Goal: Task Accomplishment & Management: Manage account settings

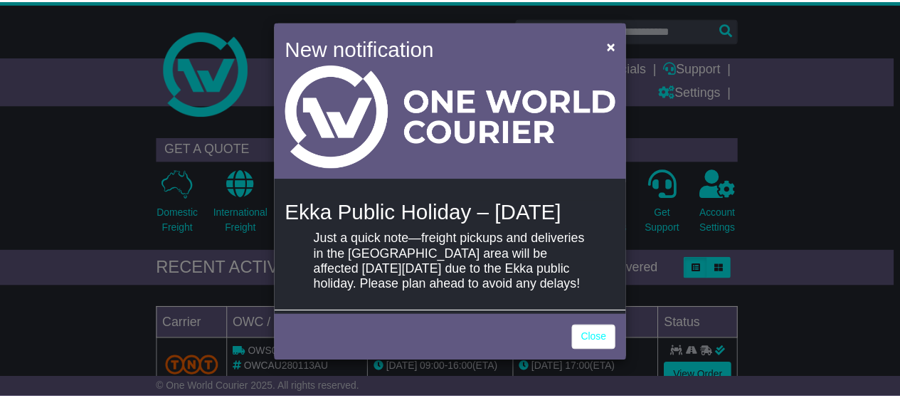
scroll to position [7, 0]
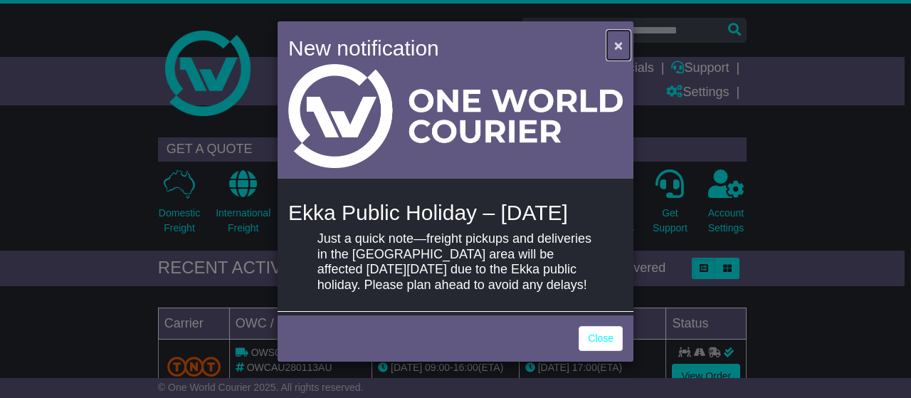
click at [614, 37] on span "×" at bounding box center [618, 45] width 9 height 16
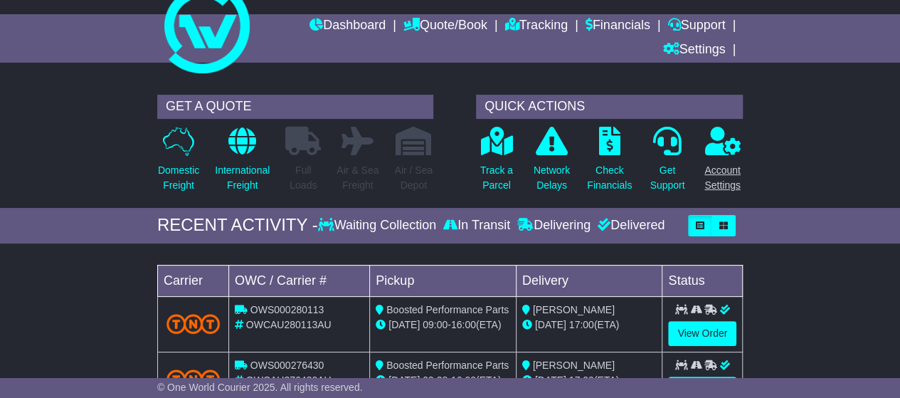
scroll to position [0, 0]
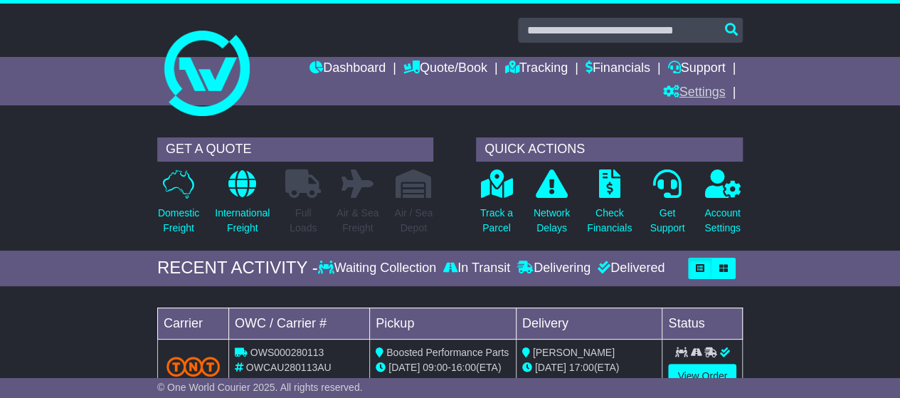
click at [704, 88] on link "Settings" at bounding box center [693, 93] width 63 height 24
click at [681, 115] on link "Settings" at bounding box center [719, 118] width 112 height 16
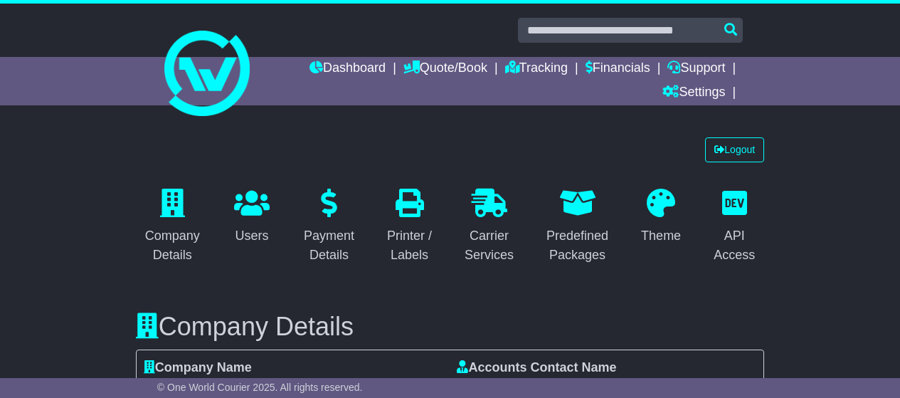
select select "**"
select select "*"
click at [354, 71] on link "Dashboard" at bounding box center [347, 69] width 76 height 24
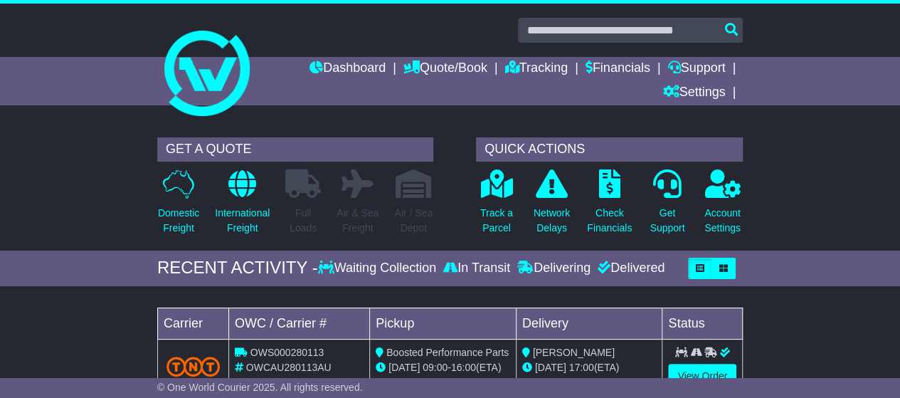
drag, startPoint x: 0, startPoint y: 0, endPoint x: 908, endPoint y: 51, distance: 909.1
click at [899, 51] on html "pablo@boostedperformanceparts.com.au Logout Pablo Valenzuela pablo@boostedperfo…" at bounding box center [450, 199] width 900 height 398
click at [714, 93] on link "Settings" at bounding box center [693, 93] width 63 height 24
click at [689, 117] on link "Settings" at bounding box center [719, 118] width 112 height 16
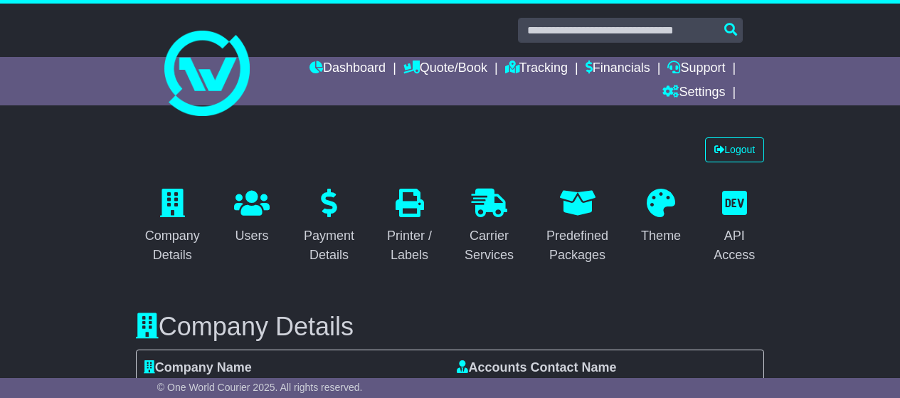
select select "**"
select select "*"
click at [738, 150] on link "Logout" at bounding box center [734, 149] width 59 height 25
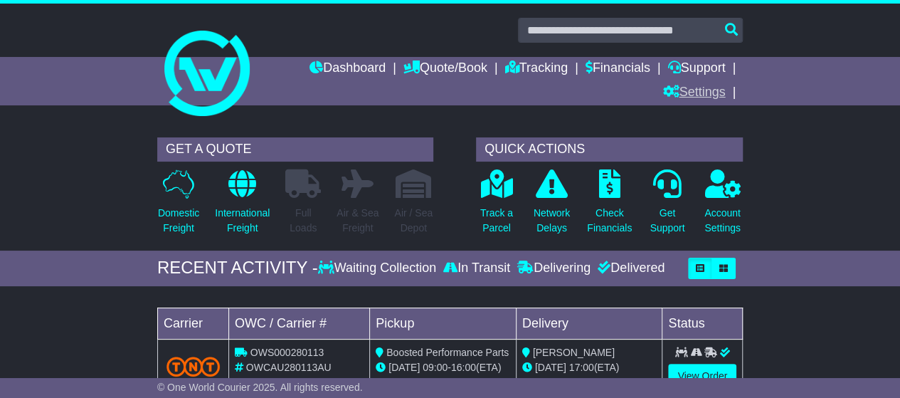
click at [709, 92] on link "Settings" at bounding box center [693, 93] width 63 height 24
click at [694, 122] on link "Settings" at bounding box center [719, 118] width 112 height 16
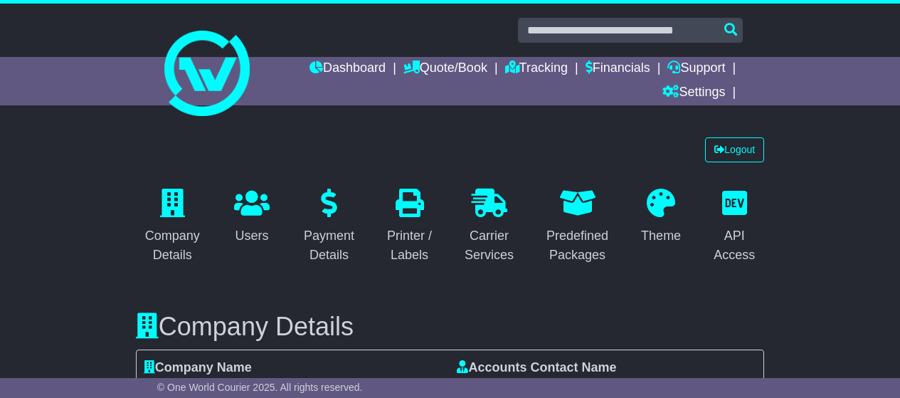
select select "**"
select select "*"
click at [728, 146] on link "Logout" at bounding box center [734, 149] width 59 height 25
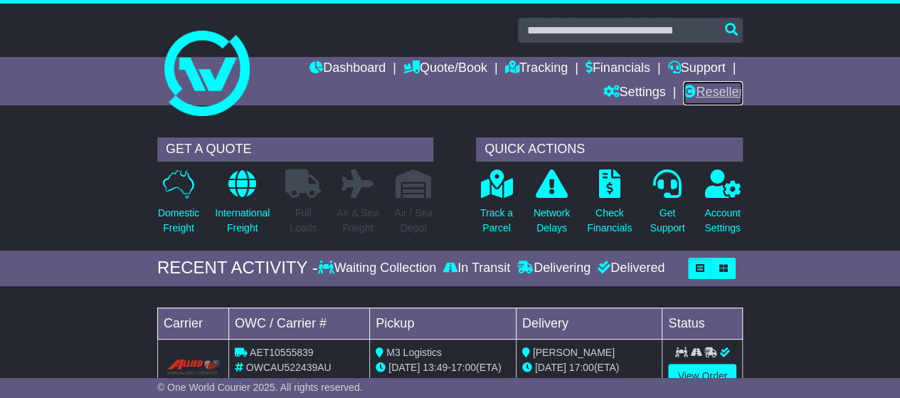
click at [716, 90] on link "Reseller" at bounding box center [713, 93] width 60 height 24
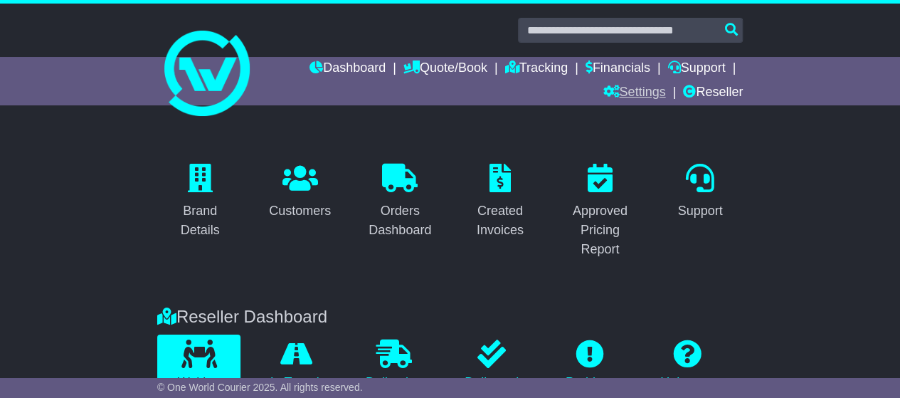
click at [636, 89] on link "Settings" at bounding box center [634, 93] width 63 height 24
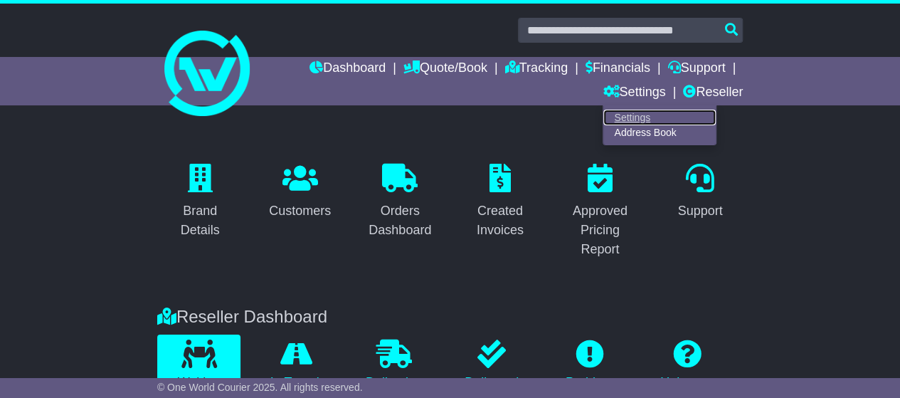
click at [637, 114] on link "Settings" at bounding box center [659, 118] width 112 height 16
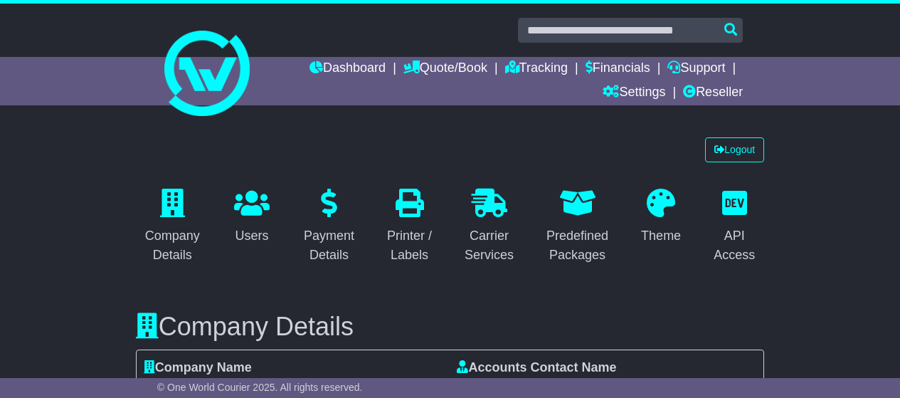
select select "**********"
select select "**"
click at [348, 68] on link "Dashboard" at bounding box center [347, 69] width 76 height 24
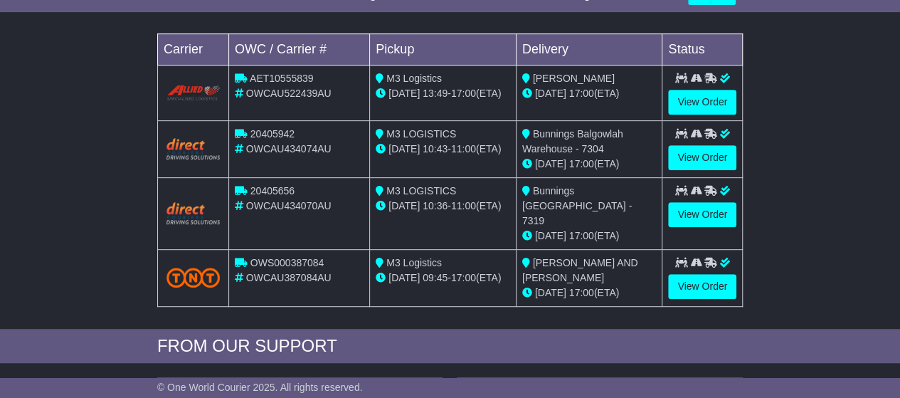
scroll to position [258, 0]
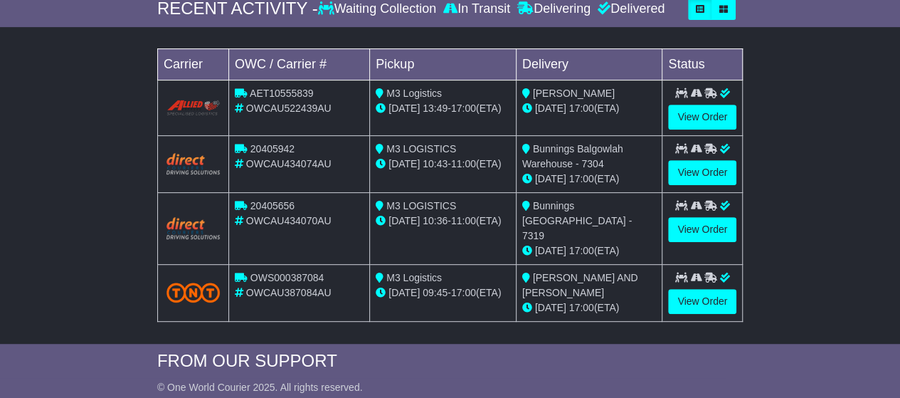
scroll to position [228, 0]
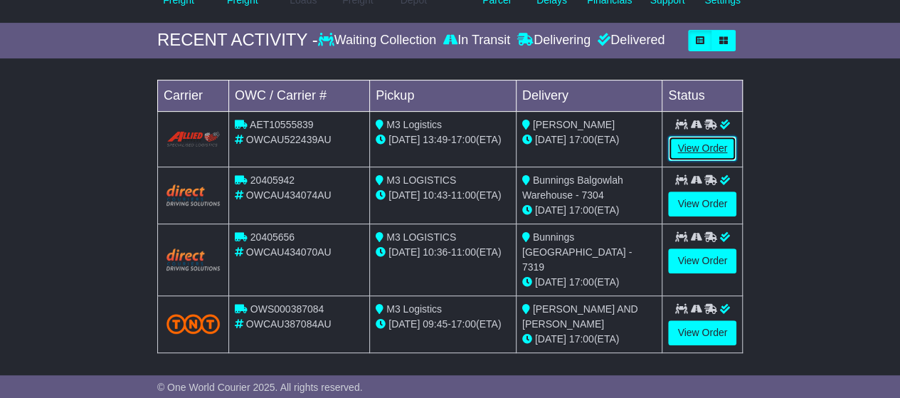
click at [707, 140] on link "View Order" at bounding box center [702, 148] width 68 height 25
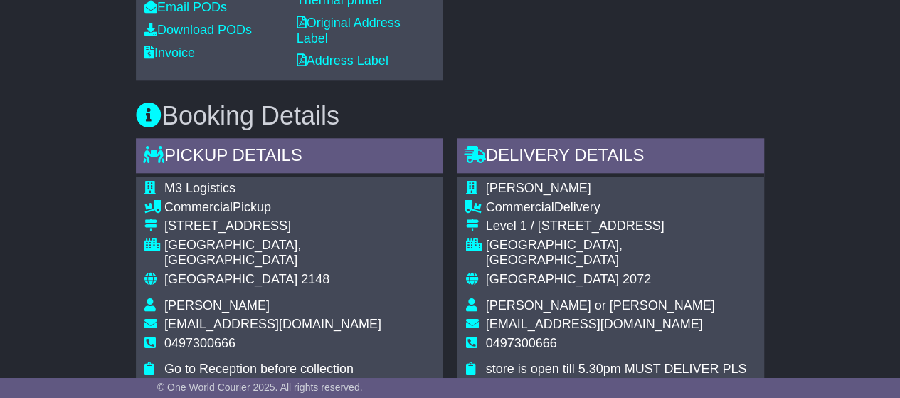
scroll to position [699, 0]
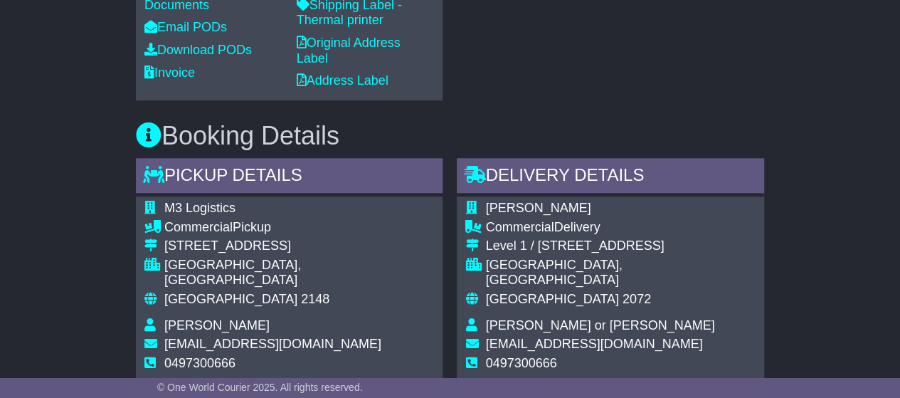
click at [487, 171] on div "Booking Details Pickup Details - Tail Lift M3 Logistics Commercial Pickup 37 Be…" at bounding box center [450, 349] width 642 height 499
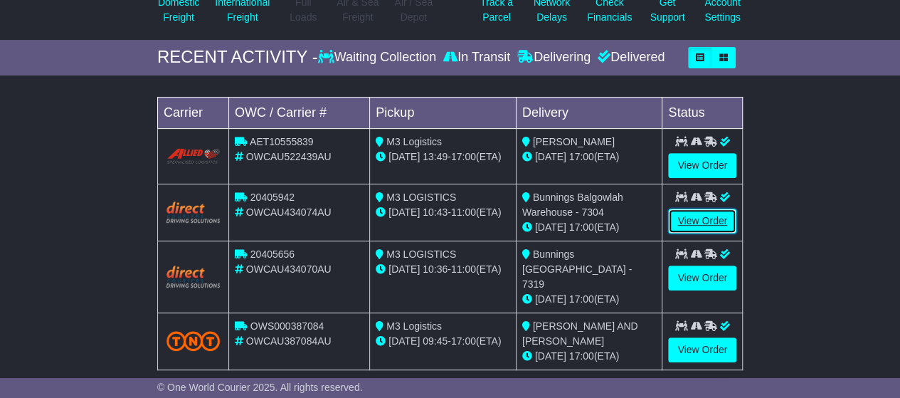
click at [711, 213] on link "View Order" at bounding box center [702, 220] width 68 height 25
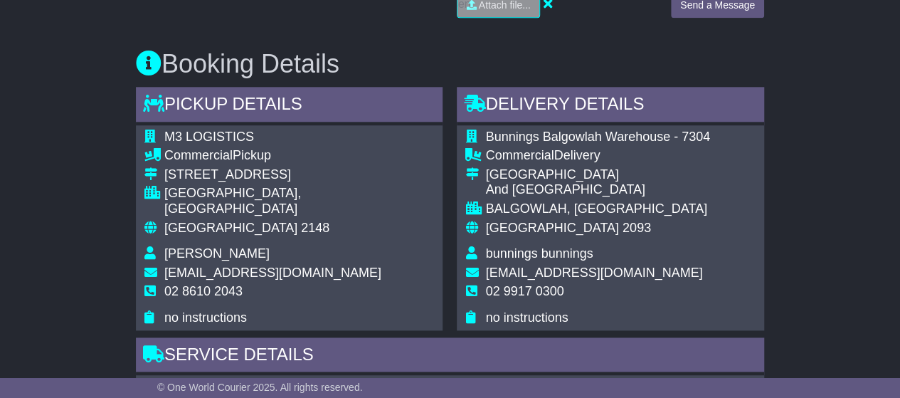
scroll to position [854, 0]
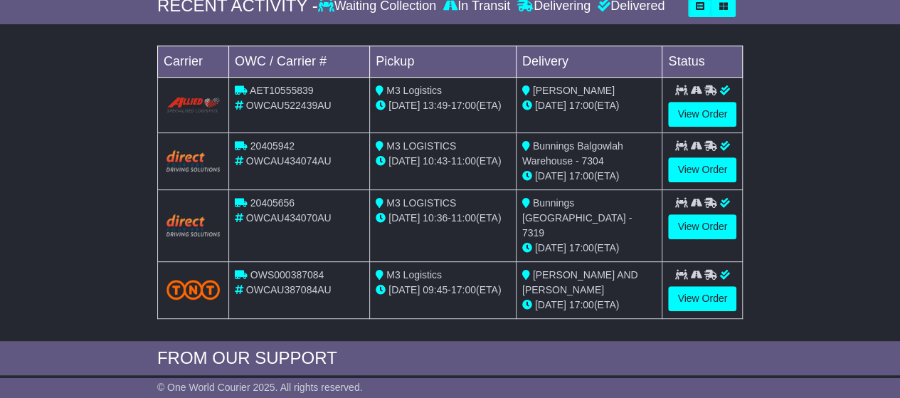
scroll to position [282, 0]
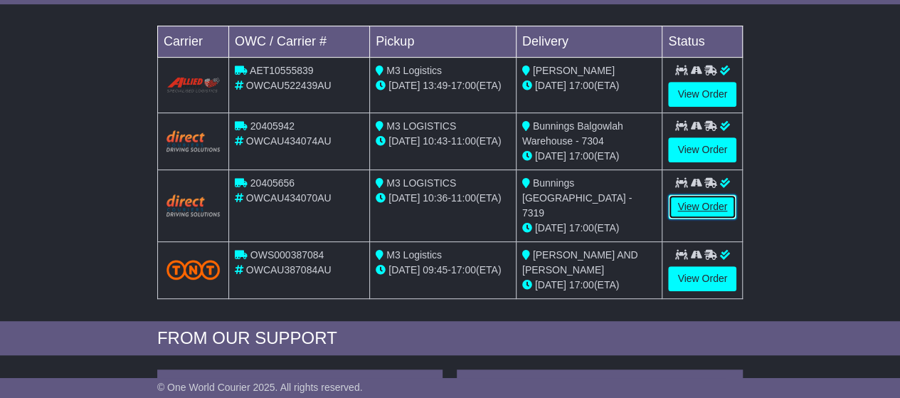
click at [711, 201] on link "View Order" at bounding box center [702, 206] width 68 height 25
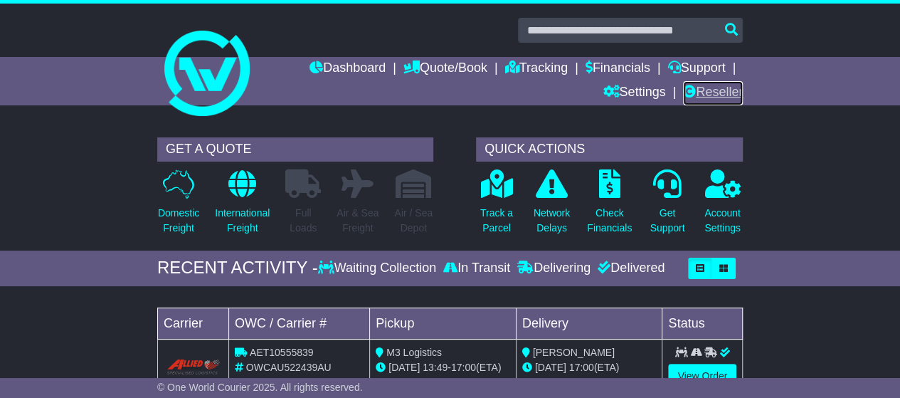
click at [711, 87] on link "Reseller" at bounding box center [713, 93] width 60 height 24
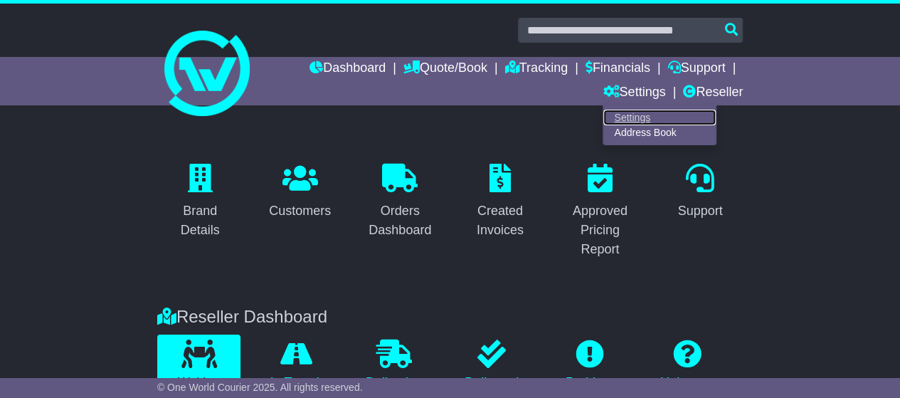
click at [625, 112] on link "Settings" at bounding box center [659, 118] width 112 height 16
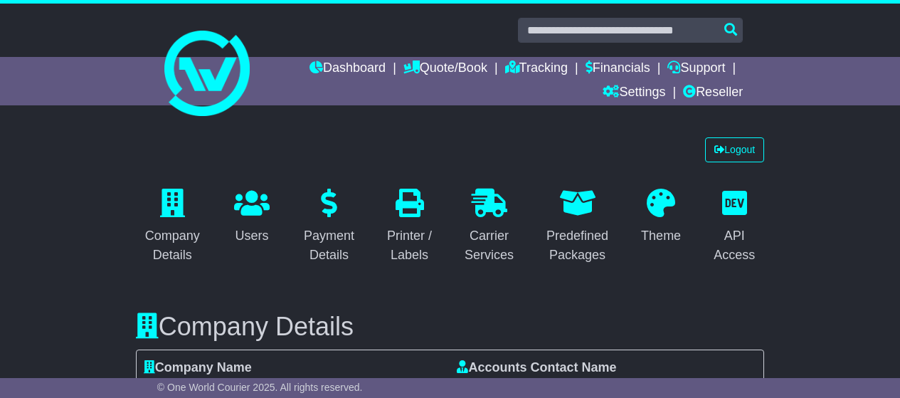
select select "**********"
select select "**"
click at [733, 146] on link "Logout" at bounding box center [734, 149] width 59 height 25
